Goal: Information Seeking & Learning: Check status

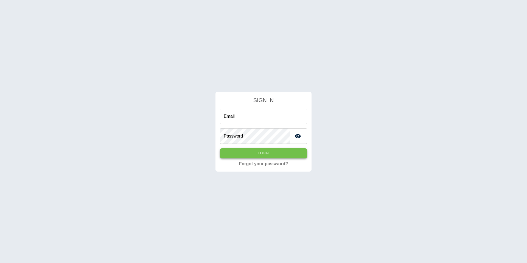
type input "**********"
click at [278, 155] on button "Login" at bounding box center [263, 153] width 87 height 10
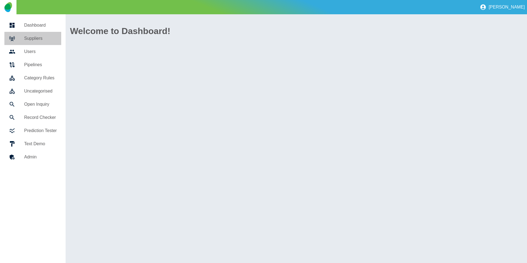
click at [47, 35] on h5 "Suppliers" at bounding box center [40, 38] width 33 height 7
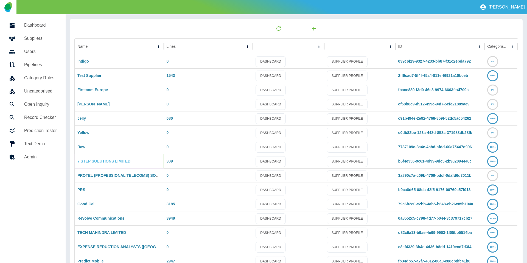
click at [92, 164] on div "7 STEP SOLUTIONS LIMITED" at bounding box center [119, 161] width 89 height 14
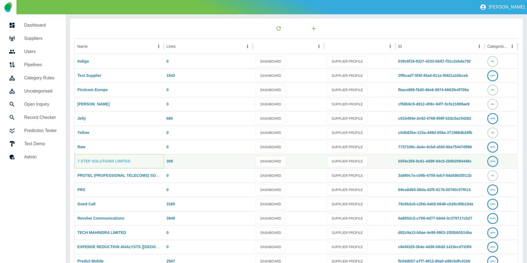
click at [93, 163] on link "7 STEP SOLUTIONS LIMITED" at bounding box center [103, 161] width 53 height 4
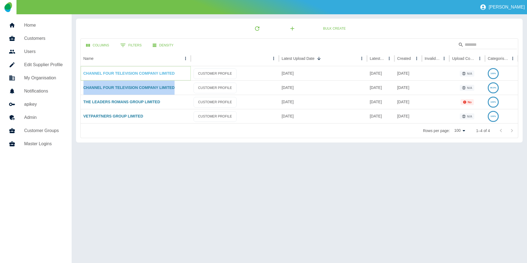
click at [124, 72] on link "CHANNEL FOUR TELEVISION COMPANY LIMITED" at bounding box center [128, 73] width 91 height 4
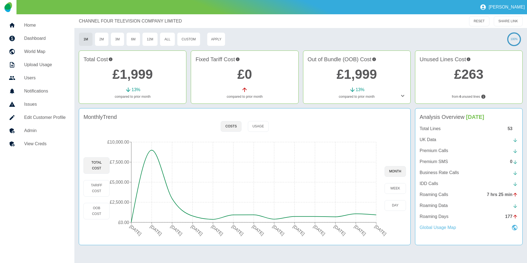
click at [450, 230] on p "Global Usage Map" at bounding box center [437, 227] width 36 height 7
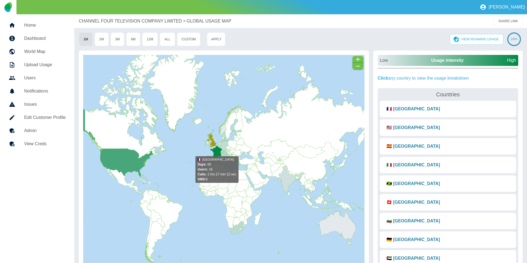
click at [216, 152] on icon at bounding box center [168, 168] width 109 height 45
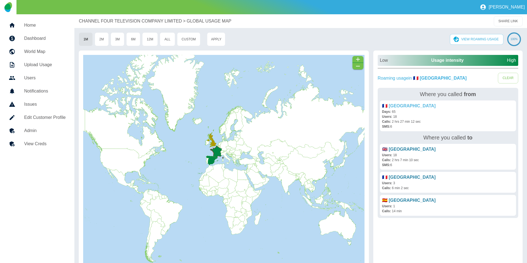
click at [399, 107] on link "🇫🇷 [GEOGRAPHIC_DATA]" at bounding box center [408, 105] width 53 height 5
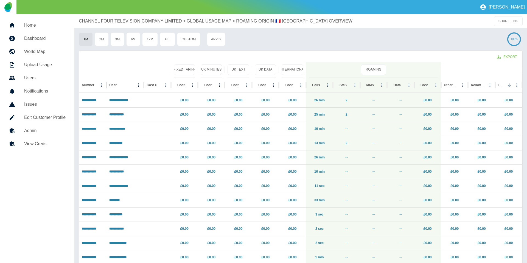
click at [201, 20] on p "GLOBAL USAGE MAP" at bounding box center [209, 21] width 45 height 7
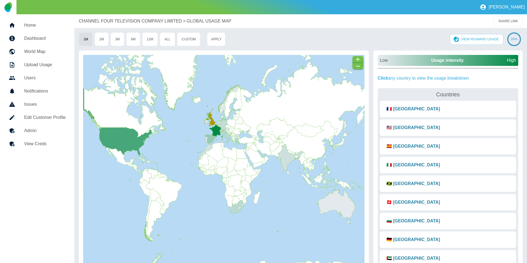
drag, startPoint x: 214, startPoint y: 122, endPoint x: 213, endPoint y: 100, distance: 22.0
click at [213, 100] on rect at bounding box center [223, 160] width 281 height 211
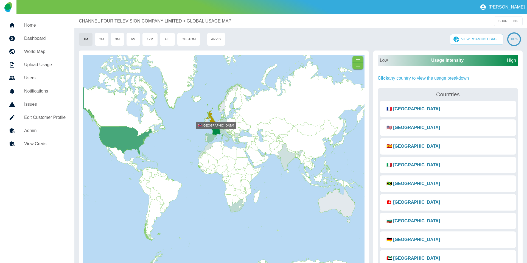
click at [211, 118] on icon at bounding box center [211, 116] width 10 height 18
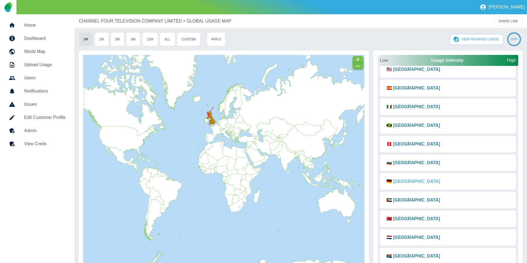
scroll to position [79, 0]
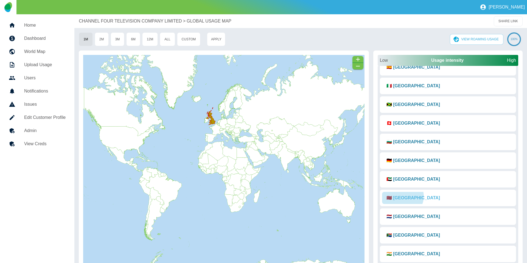
click at [402, 196] on button "🇲🇦 [GEOGRAPHIC_DATA]" at bounding box center [413, 198] width 62 height 12
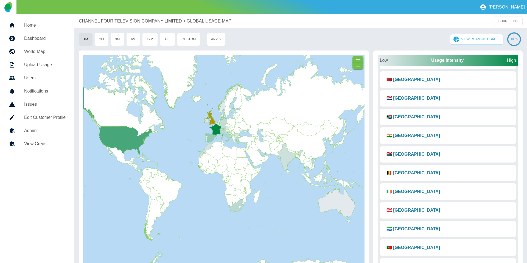
scroll to position [227, 0]
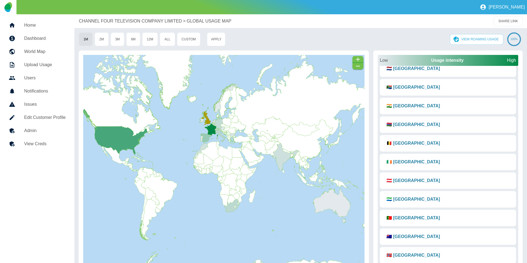
drag, startPoint x: 298, startPoint y: 183, endPoint x: 390, endPoint y: 168, distance: 92.2
click at [291, 183] on rect at bounding box center [223, 160] width 281 height 211
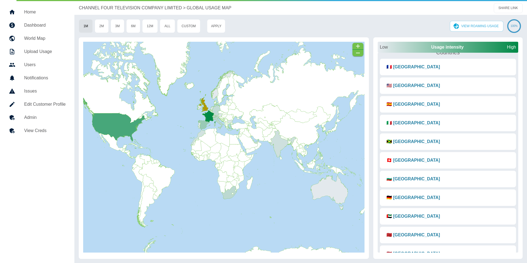
scroll to position [0, 0]
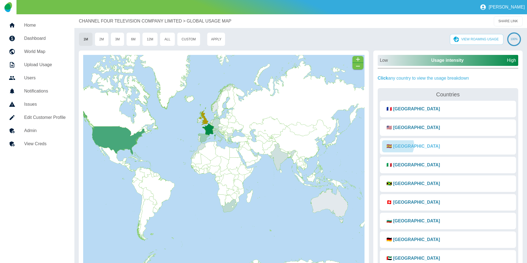
click at [397, 145] on button "🇪🇸 [GEOGRAPHIC_DATA]" at bounding box center [413, 146] width 62 height 12
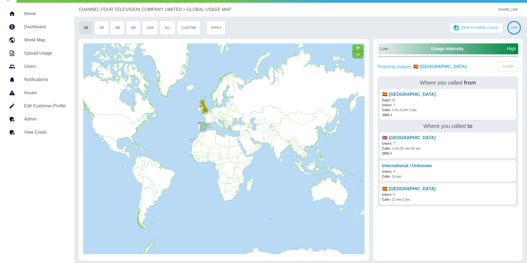
scroll to position [13, 0]
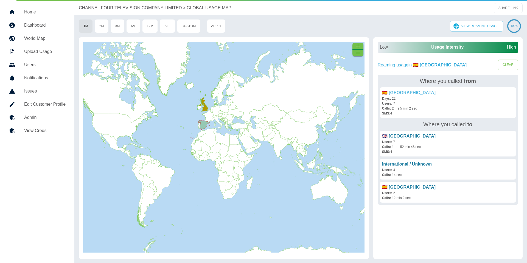
click at [391, 92] on link "🇪🇸 [GEOGRAPHIC_DATA]" at bounding box center [408, 92] width 53 height 5
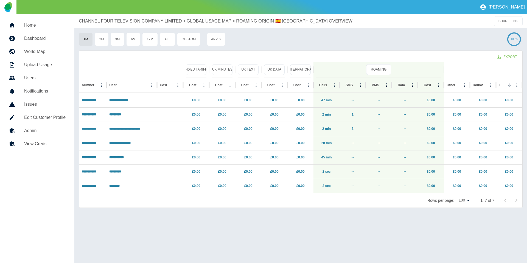
click at [202, 22] on p "GLOBAL USAGE MAP" at bounding box center [209, 21] width 45 height 7
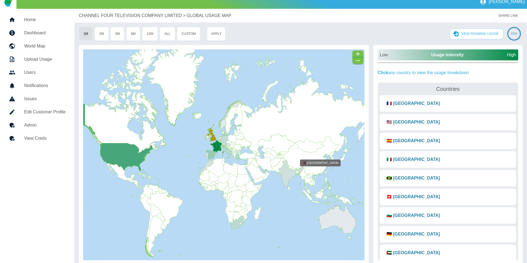
scroll to position [13, 0]
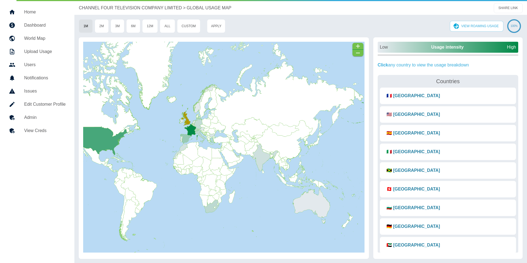
drag, startPoint x: 286, startPoint y: 187, endPoint x: 260, endPoint y: 178, distance: 27.2
click at [260, 178] on rect at bounding box center [223, 147] width 281 height 211
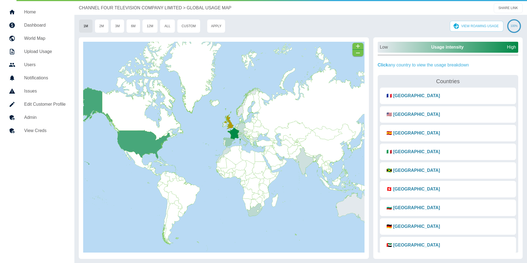
drag, startPoint x: 218, startPoint y: 81, endPoint x: 250, endPoint y: 82, distance: 32.4
click at [249, 72] on rect at bounding box center [223, 147] width 281 height 211
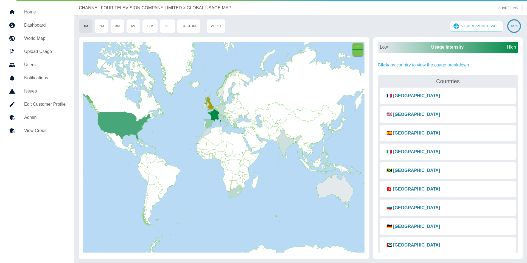
drag, startPoint x: 205, startPoint y: 129, endPoint x: 190, endPoint y: 114, distance: 20.9
click at [190, 114] on rect at bounding box center [223, 147] width 281 height 211
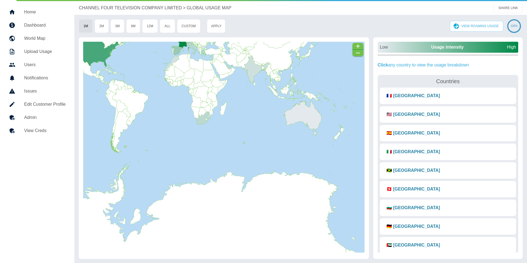
drag, startPoint x: 255, startPoint y: 165, endPoint x: 252, endPoint y: 109, distance: 56.0
click at [252, 109] on rect at bounding box center [223, 147] width 281 height 211
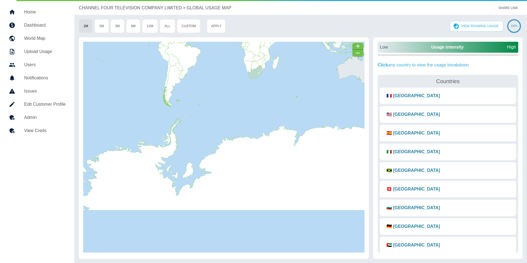
drag, startPoint x: 249, startPoint y: 160, endPoint x: 301, endPoint y: 115, distance: 69.4
click at [301, 115] on rect at bounding box center [223, 147] width 281 height 211
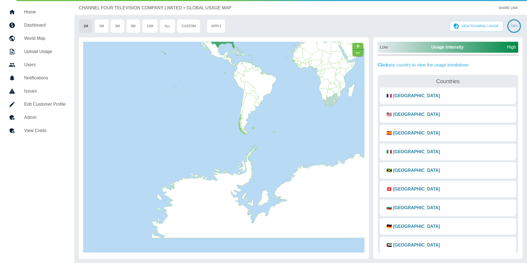
drag, startPoint x: 204, startPoint y: 126, endPoint x: 277, endPoint y: 153, distance: 77.6
click at [277, 153] on rect at bounding box center [223, 147] width 281 height 211
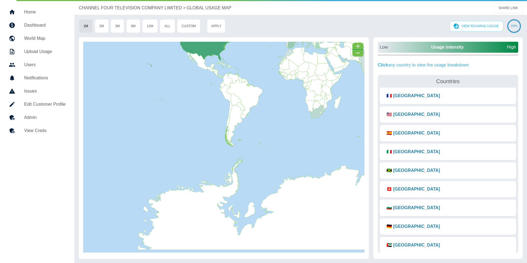
drag, startPoint x: 270, startPoint y: 146, endPoint x: 317, endPoint y: 185, distance: 60.4
click at [242, 170] on rect at bounding box center [223, 147] width 281 height 211
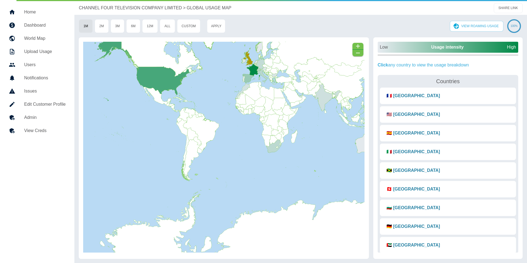
drag, startPoint x: 328, startPoint y: 138, endPoint x: 312, endPoint y: 149, distance: 18.7
click at [312, 149] on rect at bounding box center [223, 147] width 281 height 211
click at [268, 30] on div "VIEW ROAMING USAGE" at bounding box center [367, 26] width 271 height 11
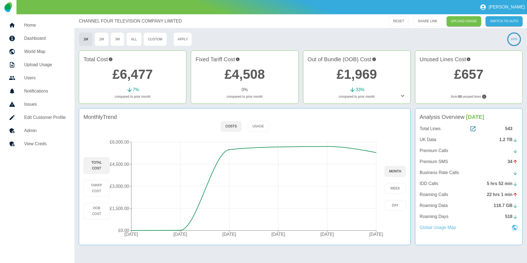
click at [440, 228] on p "Global Usage Map" at bounding box center [437, 227] width 36 height 7
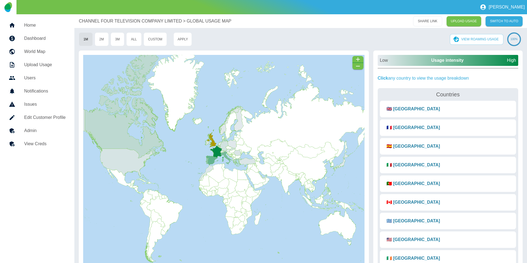
click at [123, 22] on p "CHANNEL FOUR TELEVISION COMPANY LIMITED" at bounding box center [130, 21] width 103 height 7
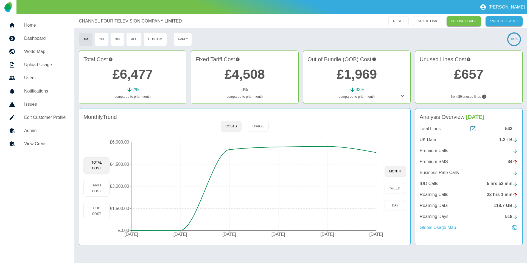
click at [437, 225] on p "Global Usage Map" at bounding box center [437, 227] width 36 height 7
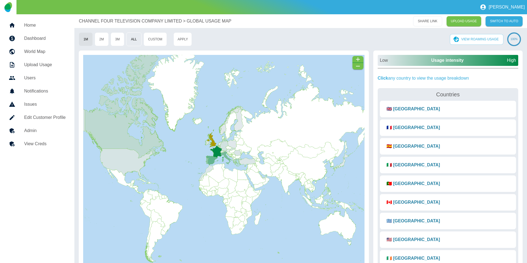
click at [137, 38] on button "All" at bounding box center [133, 39] width 15 height 14
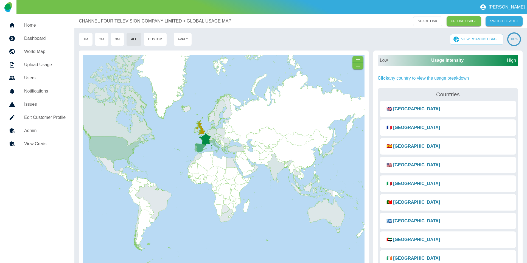
drag, startPoint x: 235, startPoint y: 97, endPoint x: 224, endPoint y: 84, distance: 16.7
click at [224, 84] on rect at bounding box center [223, 160] width 281 height 211
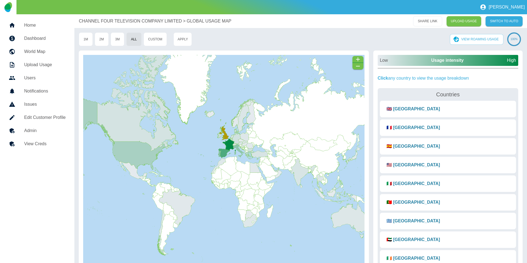
drag, startPoint x: 163, startPoint y: 141, endPoint x: 187, endPoint y: 146, distance: 24.2
click at [187, 146] on rect at bounding box center [223, 160] width 281 height 211
click at [136, 154] on icon at bounding box center [235, 146] width 331 height 96
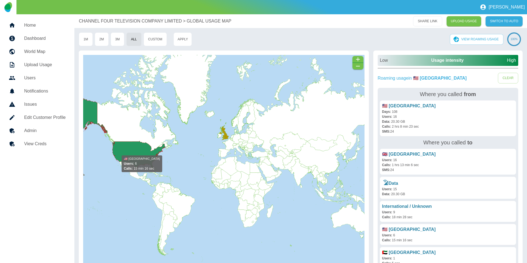
click at [138, 151] on icon at bounding box center [235, 146] width 331 height 96
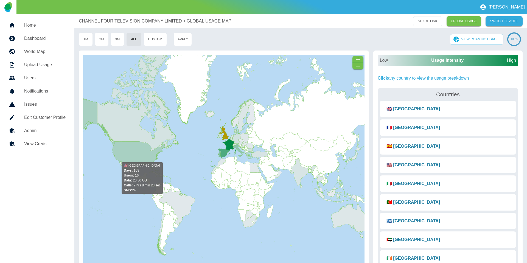
click at [142, 158] on icon at bounding box center [235, 146] width 331 height 96
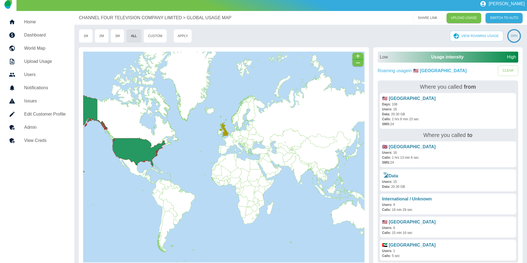
scroll to position [13, 0]
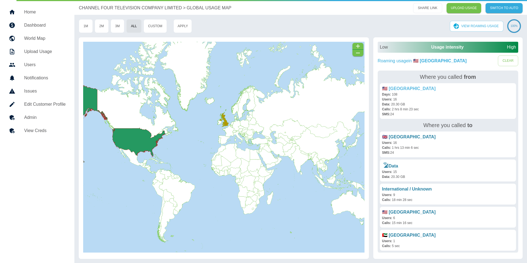
click at [397, 89] on link "🇺🇸 [GEOGRAPHIC_DATA]" at bounding box center [408, 88] width 53 height 5
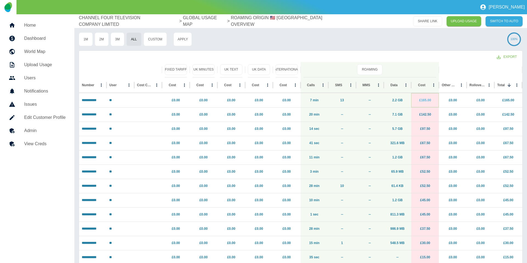
click at [421, 99] on link "£165.00" at bounding box center [425, 100] width 12 height 4
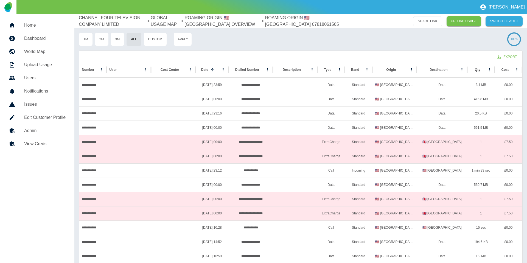
click at [239, 19] on p "ROAMING ORIGIN 🇺🇸 UNITED STATES OVERVIEW" at bounding box center [222, 21] width 76 height 13
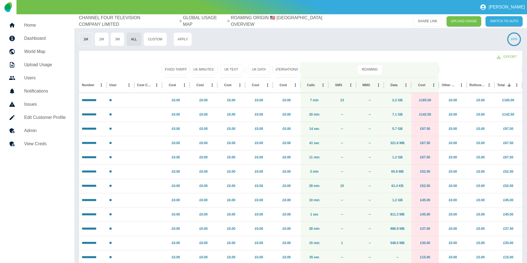
click at [81, 41] on button "1M" at bounding box center [86, 39] width 14 height 14
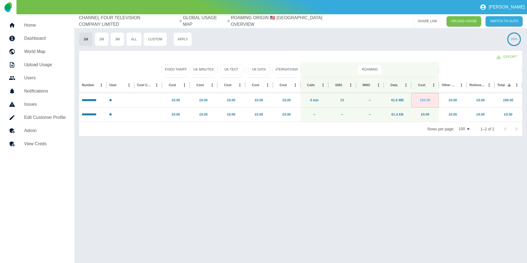
click at [424, 100] on link "£60.00" at bounding box center [425, 100] width 10 height 4
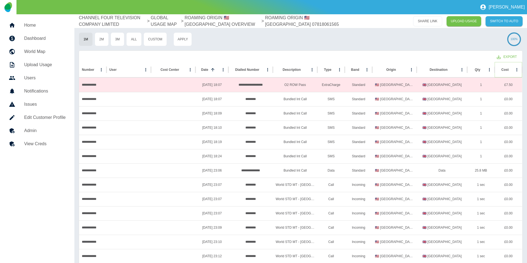
click at [510, 70] on icon "Sort" at bounding box center [512, 69] width 5 height 5
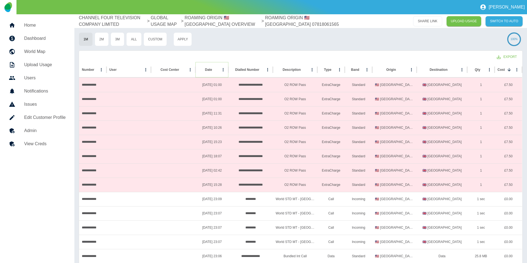
click at [214, 68] on icon "Sort" at bounding box center [216, 69] width 5 height 5
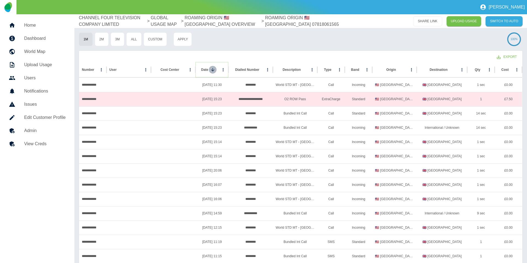
click at [213, 69] on icon "Sort" at bounding box center [212, 69] width 5 height 5
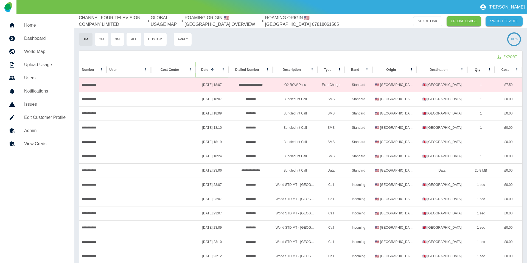
click at [213, 69] on icon "Sort" at bounding box center [212, 69] width 3 height 3
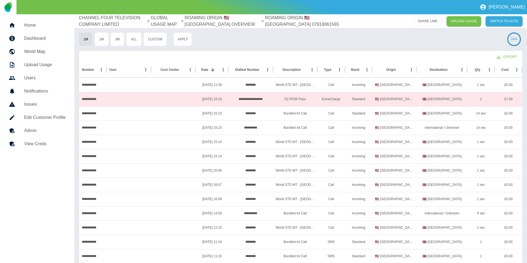
click at [207, 19] on p "ROAMING ORIGIN 🇺🇸 UNITED STATES OVERVIEW" at bounding box center [222, 21] width 76 height 13
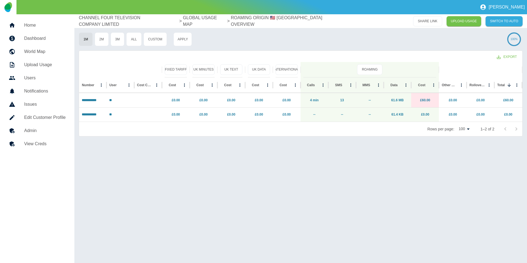
click at [208, 21] on p "GLOBAL USAGE MAP" at bounding box center [204, 21] width 43 height 13
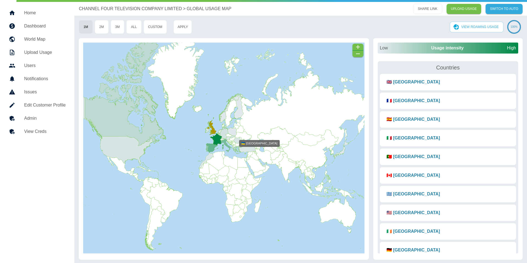
scroll to position [13, 0]
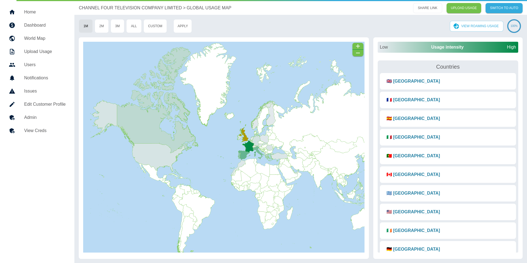
drag, startPoint x: 194, startPoint y: 144, endPoint x: 227, endPoint y: 152, distance: 33.1
click at [227, 152] on rect at bounding box center [223, 147] width 281 height 211
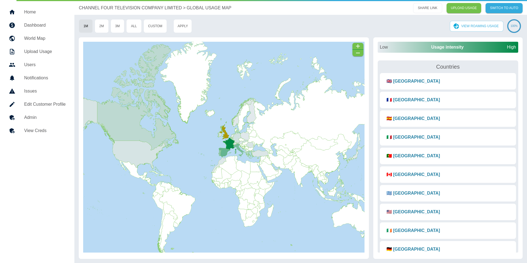
drag, startPoint x: 217, startPoint y: 143, endPoint x: 198, endPoint y: 140, distance: 18.6
click at [198, 140] on rect at bounding box center [223, 147] width 281 height 211
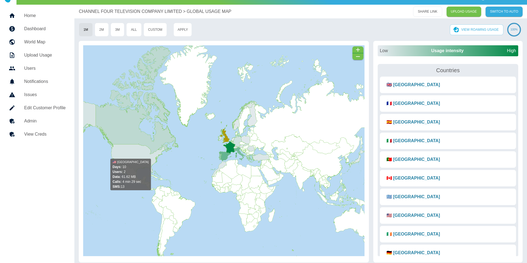
click at [126, 155] on icon at bounding box center [237, 148] width 337 height 97
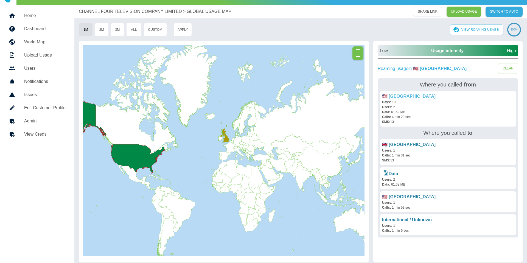
click at [406, 97] on link "🇺🇸 [GEOGRAPHIC_DATA]" at bounding box center [408, 96] width 53 height 5
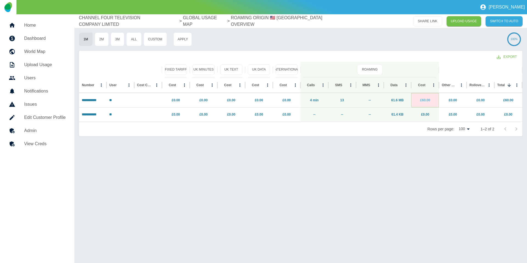
click at [427, 100] on link "£60.00" at bounding box center [425, 100] width 10 height 4
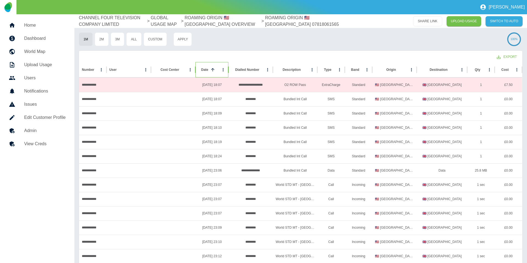
click at [207, 70] on div "Date" at bounding box center [204, 70] width 7 height 4
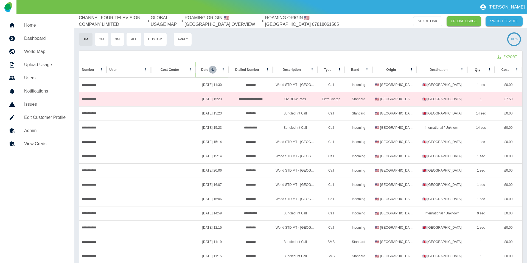
click at [210, 70] on icon "Sort" at bounding box center [212, 69] width 5 height 5
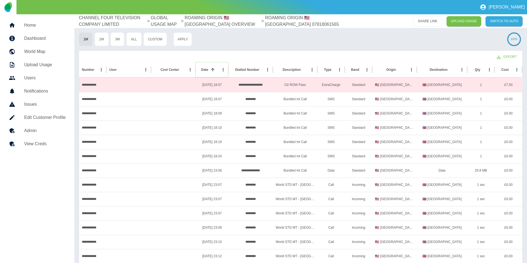
click at [210, 70] on icon "Sort" at bounding box center [212, 69] width 5 height 5
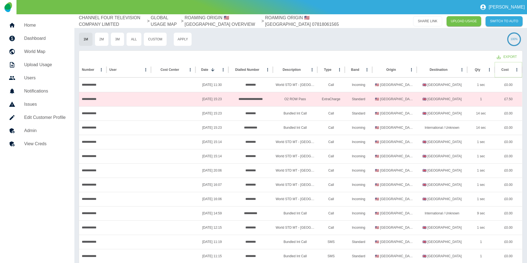
click at [510, 71] on icon "Sort" at bounding box center [512, 69] width 5 height 5
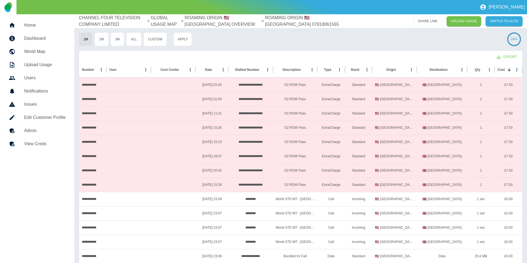
click at [218, 22] on p "ROAMING ORIGIN 🇺🇸 UNITED STATES OVERVIEW" at bounding box center [222, 21] width 76 height 13
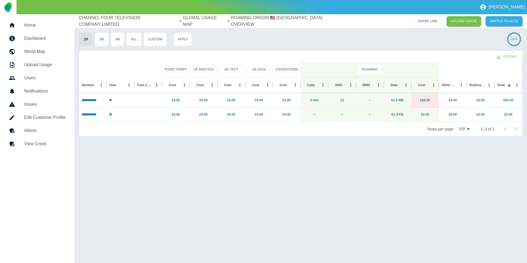
click at [201, 20] on p "GLOBAL USAGE MAP" at bounding box center [204, 21] width 43 height 13
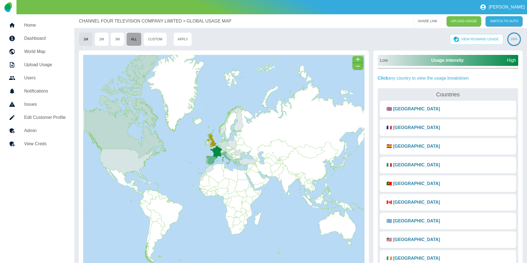
click at [136, 39] on button "All" at bounding box center [133, 39] width 15 height 14
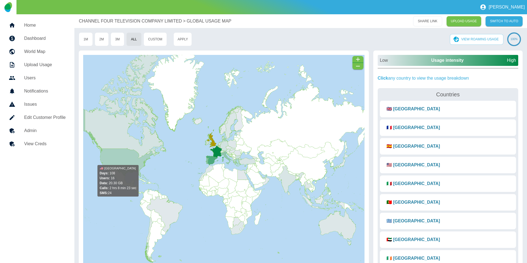
click at [117, 161] on icon at bounding box center [223, 153] width 331 height 96
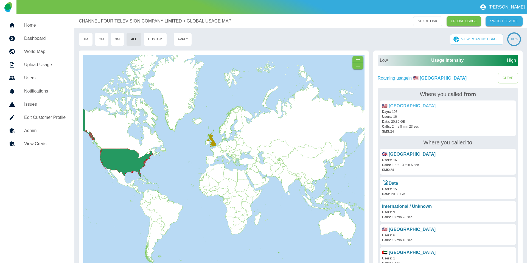
click at [400, 107] on link "🇺🇸 [GEOGRAPHIC_DATA]" at bounding box center [408, 105] width 53 height 5
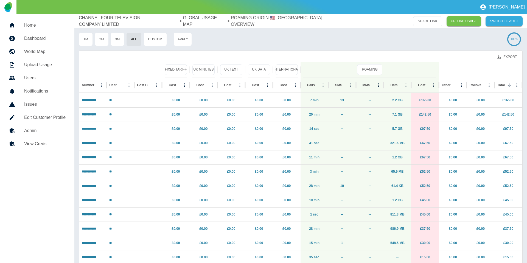
click at [509, 53] on button "Export" at bounding box center [506, 57] width 29 height 10
click at [498, 81] on li "Download as EXCEL" at bounding box center [496, 79] width 50 height 10
click at [427, 99] on link "£165.00" at bounding box center [425, 100] width 12 height 4
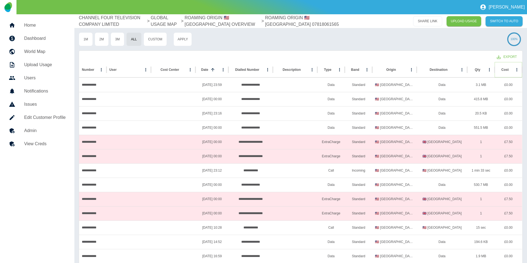
click at [511, 70] on icon "Sort" at bounding box center [512, 69] width 3 height 3
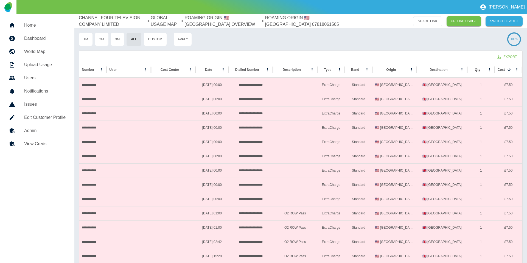
click at [214, 20] on p "ROAMING ORIGIN 🇺🇸 UNITED STATES OVERVIEW" at bounding box center [222, 21] width 76 height 13
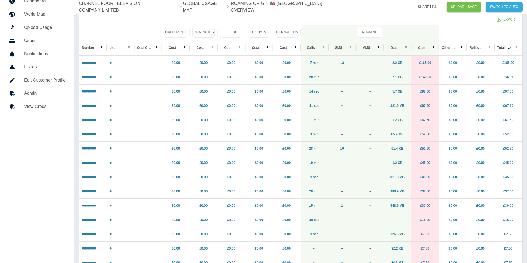
scroll to position [39, 0]
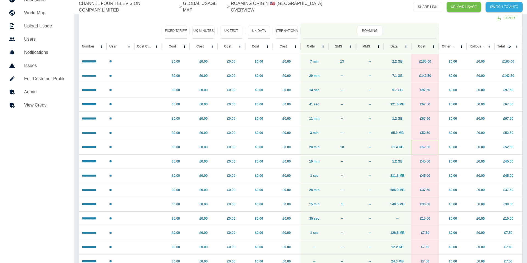
click at [424, 145] on link "£52.50" at bounding box center [425, 147] width 10 height 4
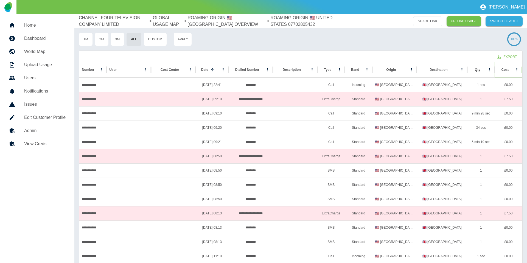
click at [513, 72] on div at bounding box center [517, 69] width 8 height 15
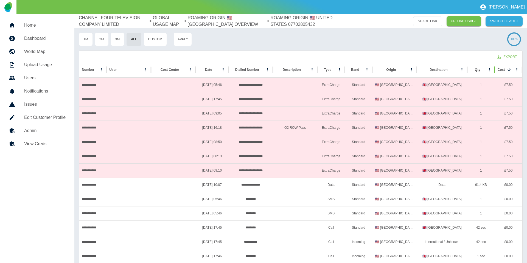
click at [218, 16] on p "ROAMING ORIGIN 🇺🇸 UNITED STATES OVERVIEW" at bounding box center [227, 21] width 78 height 13
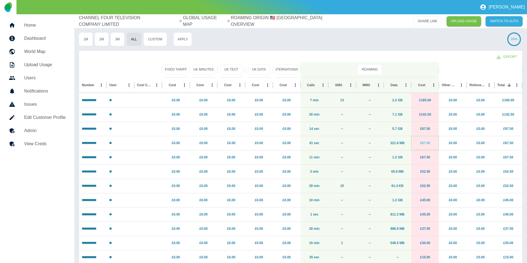
click at [422, 143] on link "£67.50" at bounding box center [425, 143] width 10 height 4
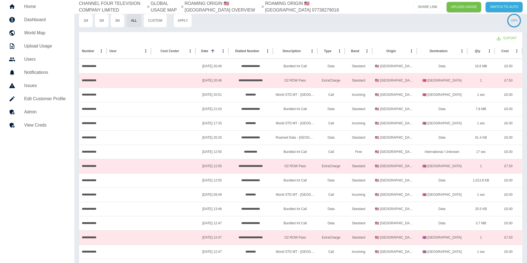
scroll to position [20, 0]
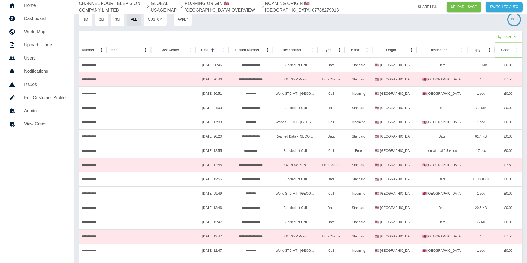
click at [509, 52] on button "Sort" at bounding box center [513, 50] width 8 height 8
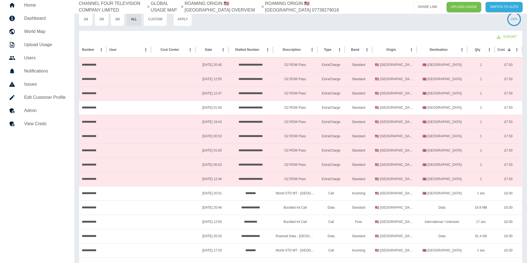
scroll to position [21, 0]
